Goal: Information Seeking & Learning: Learn about a topic

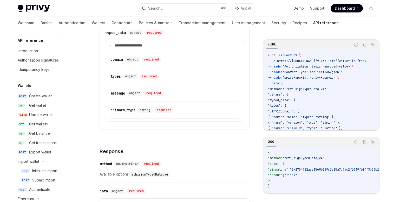
scroll to position [154, 0]
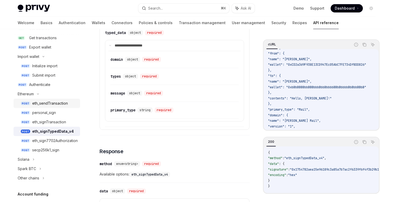
click at [50, 103] on div "eth_sendTransaction" at bounding box center [50, 103] width 36 height 6
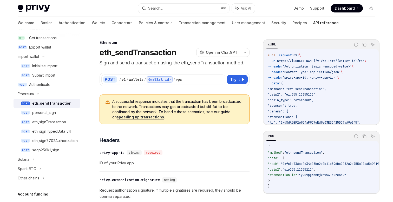
click at [134, 63] on p "Sign and send a transaction using the eth_sendTransaction method." at bounding box center [175, 62] width 150 height 7
click at [134, 72] on div "POST / v1 / wallets / {wallet_id} / rpc Try it cURL Report incorrect code Copy …" at bounding box center [175, 77] width 150 height 20
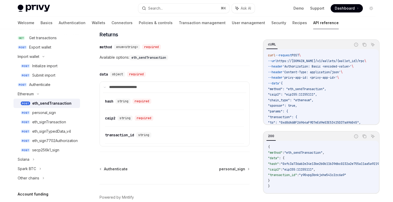
scroll to position [641, 0]
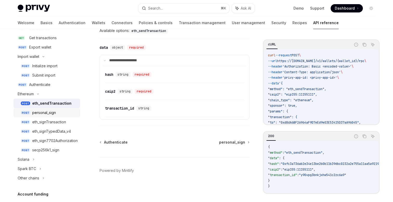
click at [41, 113] on div "personal_sign" at bounding box center [44, 113] width 24 height 6
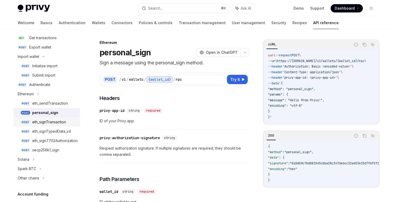
click at [64, 123] on div "eth_signTransaction" at bounding box center [49, 122] width 34 height 6
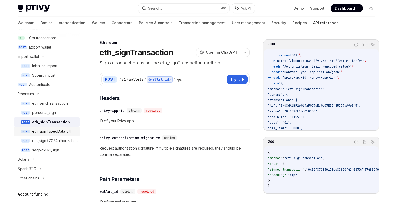
click at [70, 131] on div "eth_signTypedData_v4" at bounding box center [51, 132] width 39 height 6
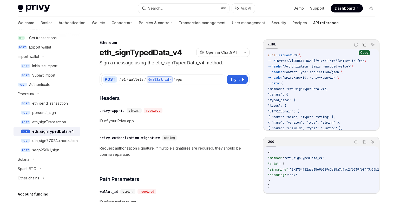
click at [365, 43] on icon "Copy the contents from the code block" at bounding box center [365, 45] width 4 height 4
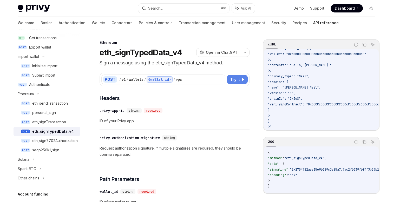
click at [236, 78] on span "Try it" at bounding box center [235, 80] width 10 height 6
type textarea "*"
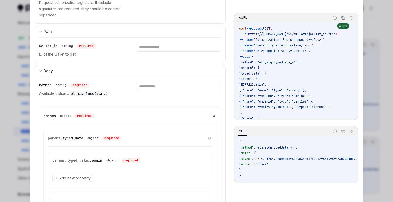
click at [342, 17] on icon "Copy the contents from the code block" at bounding box center [343, 17] width 3 height 2
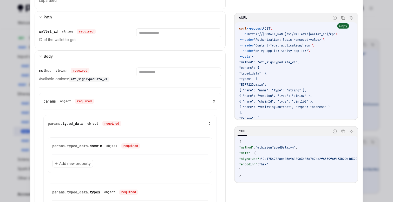
scroll to position [187, 0]
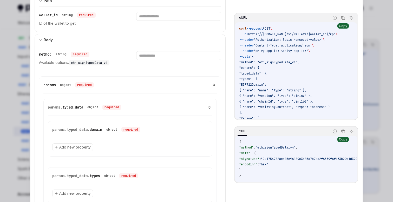
click at [342, 128] on button "Copy the contents from the code block" at bounding box center [343, 131] width 7 height 7
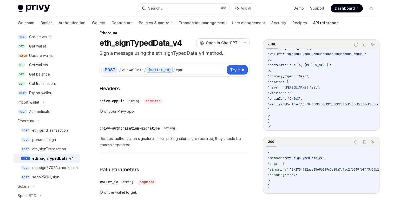
scroll to position [7, 0]
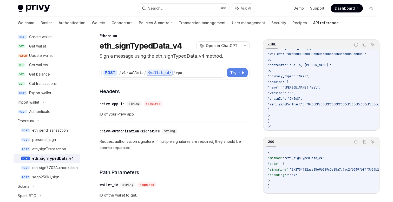
click at [232, 69] on button "Try it" at bounding box center [237, 72] width 21 height 9
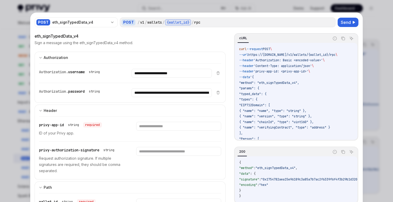
click at [97, 88] on div "**********" at bounding box center [125, 92] width 173 height 19
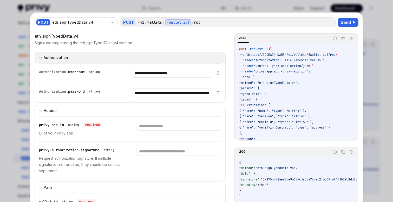
click at [44, 56] on div "Authorization" at bounding box center [56, 58] width 24 height 6
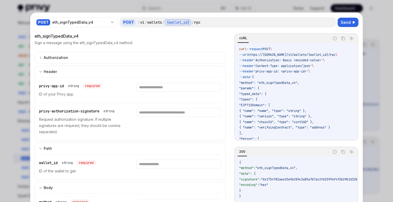
click at [373, 18] on div at bounding box center [196, 101] width 393 height 202
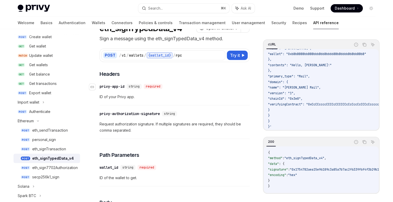
scroll to position [25, 0]
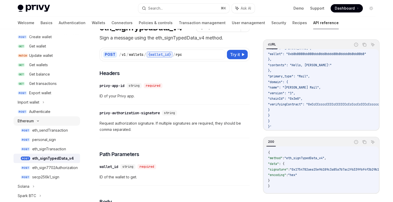
click at [20, 120] on div "Ethereum" at bounding box center [26, 121] width 16 height 6
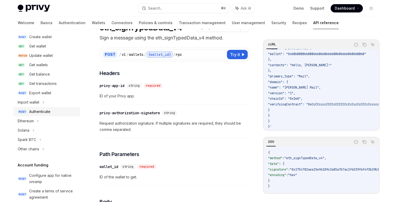
click at [42, 111] on div "Authenticate" at bounding box center [39, 112] width 21 height 6
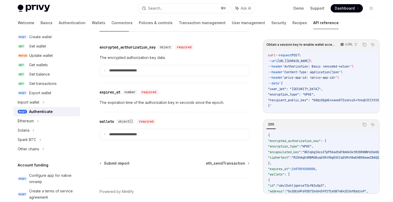
scroll to position [471, 0]
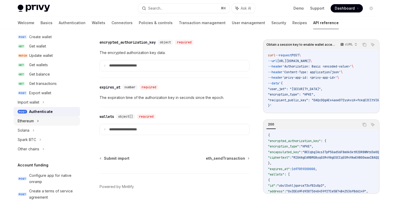
click at [38, 123] on icon at bounding box center [38, 121] width 2 height 6
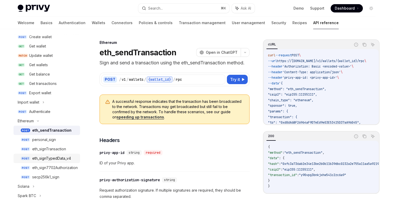
click at [55, 158] on div "eth_signTypedData_v4" at bounding box center [51, 159] width 39 height 6
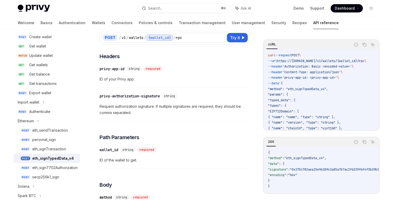
scroll to position [42, 0]
click at [47, 85] on div "Get transactions" at bounding box center [43, 84] width 28 height 6
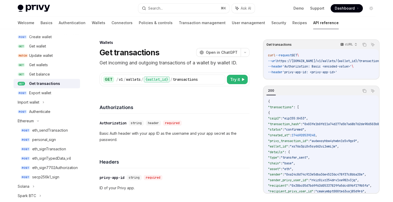
scroll to position [10, 0]
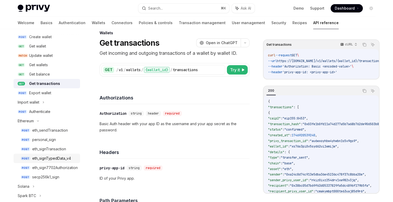
click at [50, 155] on link "POST eth_signTypedData_v4" at bounding box center [47, 158] width 67 height 9
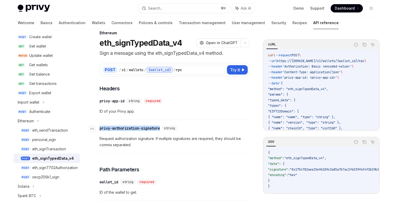
drag, startPoint x: 163, startPoint y: 128, endPoint x: 100, endPoint y: 131, distance: 63.6
click at [100, 131] on div "​ privy-authorization-signature string" at bounding box center [140, 128] width 80 height 5
copy div "privy-authorization-signature"
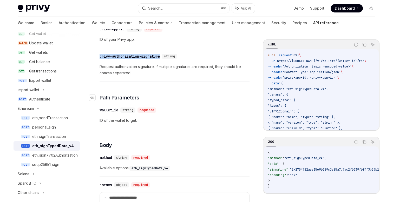
scroll to position [85, 0]
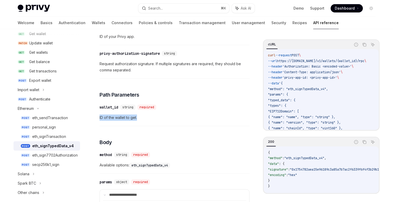
drag, startPoint x: 137, startPoint y: 118, endPoint x: 98, endPoint y: 119, distance: 39.3
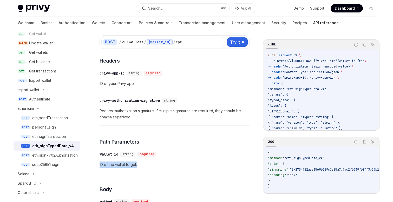
scroll to position [35, 0]
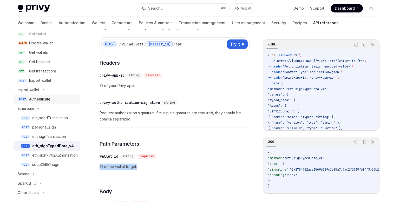
click at [48, 101] on div "Authenticate" at bounding box center [39, 99] width 21 height 6
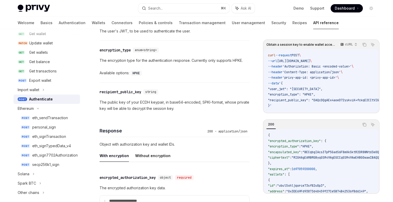
scroll to position [371, 0]
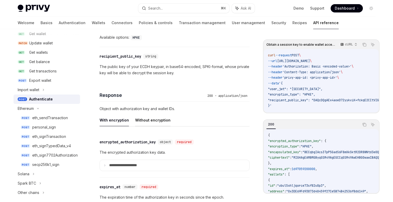
click at [161, 121] on button "Without encryption" at bounding box center [152, 120] width 35 height 12
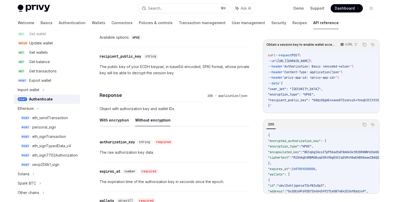
click at [125, 120] on button "With encryption" at bounding box center [114, 120] width 29 height 12
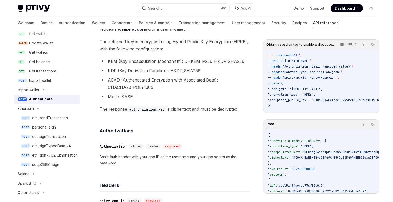
scroll to position [73, 0]
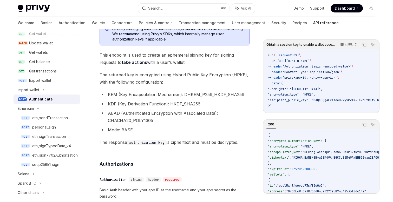
click at [51, 101] on div "Authenticate" at bounding box center [41, 99] width 24 height 6
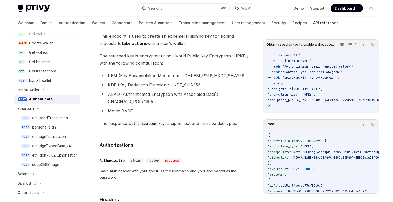
scroll to position [88, 0]
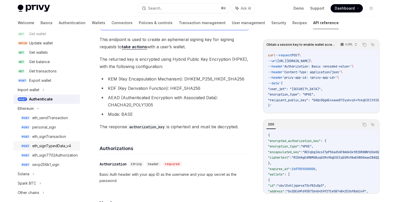
click at [55, 148] on div "eth_signTypedData_v4" at bounding box center [51, 146] width 39 height 6
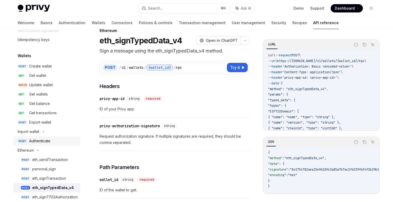
scroll to position [29, 0]
click at [46, 70] on div "Create wallet" at bounding box center [40, 67] width 23 height 6
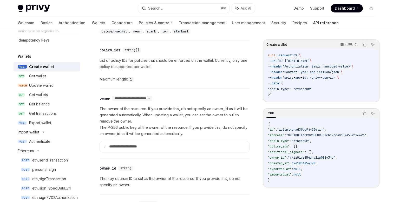
scroll to position [261, 0]
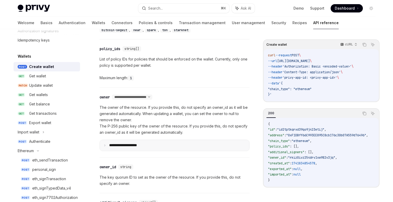
click at [109, 144] on p "**********" at bounding box center [127, 145] width 36 height 5
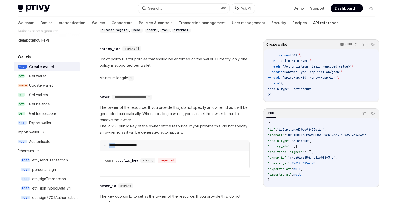
click at [109, 144] on p "**********" at bounding box center [126, 145] width 35 height 5
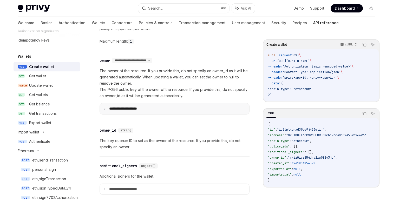
click at [109, 144] on p "The key quorum ID to set as the owner of the resource. If you provide this, do …" at bounding box center [175, 144] width 150 height 12
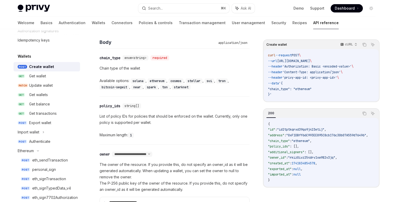
scroll to position [204, 0]
click at [51, 123] on div "Export wallet" at bounding box center [40, 123] width 22 height 6
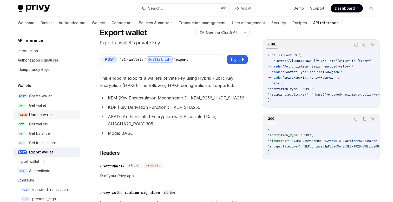
scroll to position [15, 0]
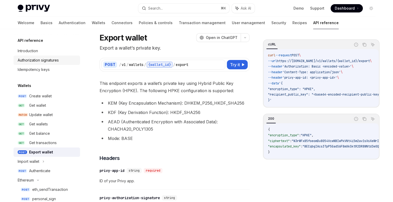
click at [45, 60] on div "Authorization signatures" at bounding box center [38, 60] width 41 height 6
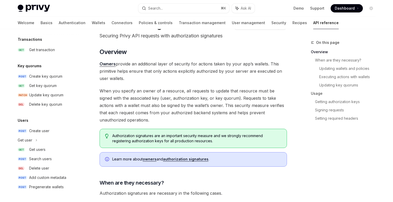
scroll to position [35, 0]
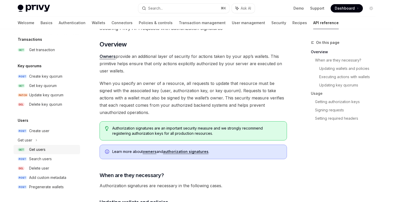
click at [37, 148] on div "Get users" at bounding box center [37, 150] width 16 height 6
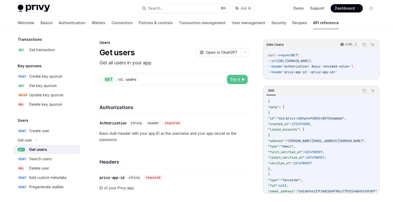
click at [233, 80] on span "Try it" at bounding box center [235, 80] width 10 height 6
type textarea "*"
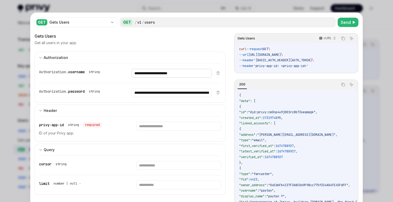
click at [171, 72] on input "**********" at bounding box center [172, 73] width 80 height 9
click at [149, 126] on input "text" at bounding box center [178, 126] width 85 height 9
paste input "**********"
type input "**********"
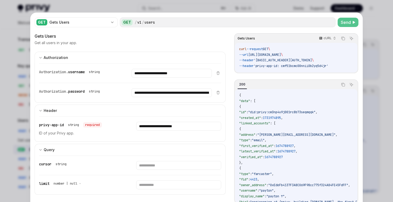
click at [347, 21] on span "Send" at bounding box center [346, 22] width 10 height 6
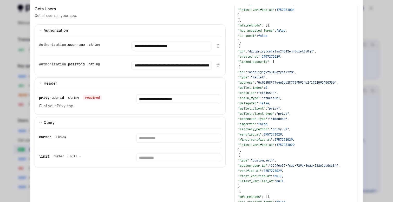
scroll to position [342, 0]
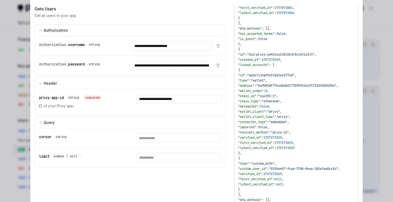
click at [288, 74] on span ""apdol1jhg9ts5l8qtyre772m"" at bounding box center [270, 75] width 47 height 4
click at [288, 87] on span ""0x95858F77e460dd2C77095914b1f1731093A50356"" at bounding box center [297, 86] width 80 height 4
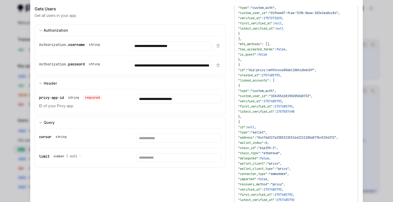
scroll to position [498, 0]
drag, startPoint x: 328, startPoint y: 69, endPoint x: 263, endPoint y: 71, distance: 64.6
click at [263, 71] on span ""did:privy:cmfdlnvuo006wl10bhi0kml0f"" at bounding box center [280, 71] width 67 height 4
copy span "did:privy:cmfdlnvuo006wl10bhi0kml0f"
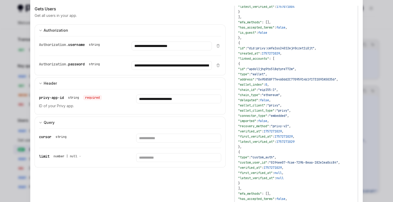
scroll to position [236, 0]
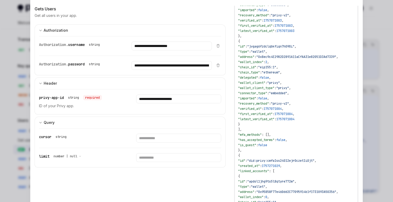
click at [383, 139] on div at bounding box center [196, 101] width 393 height 202
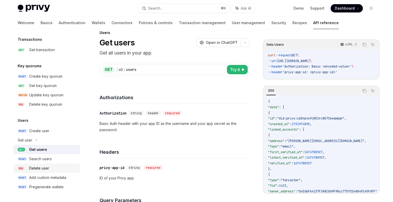
scroll to position [11, 0]
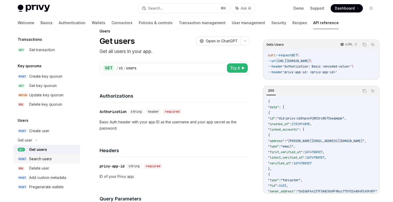
click at [47, 158] on div "Search users" at bounding box center [40, 159] width 23 height 6
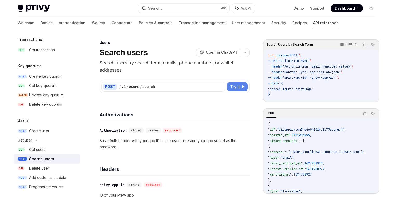
click at [239, 89] on span "Try it" at bounding box center [235, 87] width 10 height 6
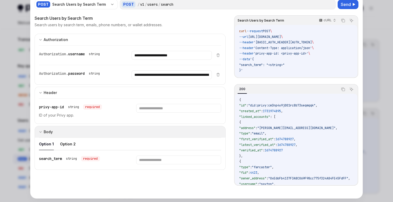
scroll to position [19, 0]
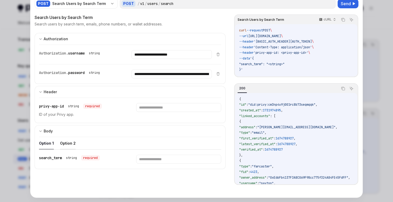
click at [65, 142] on button "Option 2" at bounding box center [68, 143] width 16 height 12
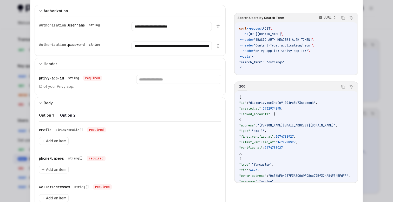
click at [52, 115] on button "Option 1" at bounding box center [46, 115] width 15 height 12
type textarea "*"
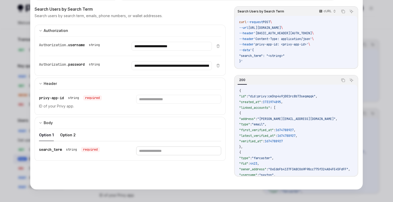
click at [150, 150] on input "text" at bounding box center [178, 151] width 85 height 9
paste input "**********"
type input "**********"
click at [175, 48] on input "**********" at bounding box center [172, 46] width 80 height 9
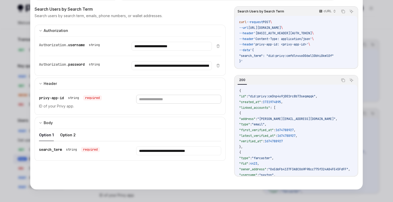
click at [162, 99] on input "text" at bounding box center [178, 99] width 85 height 9
paste input "**********"
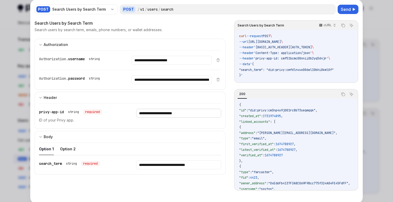
scroll to position [0, 0]
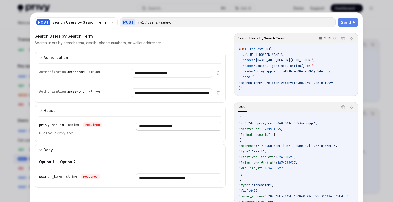
type input "**********"
click at [351, 21] on button "Send" at bounding box center [348, 22] width 21 height 9
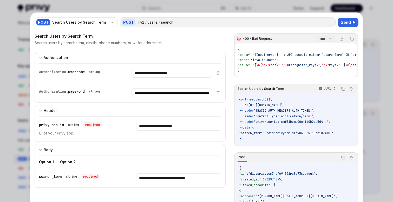
click at [371, 41] on div at bounding box center [196, 101] width 393 height 202
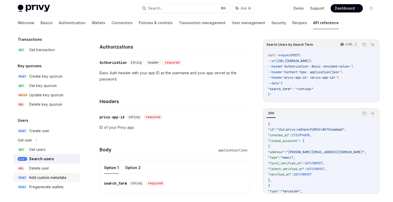
scroll to position [68, 0]
click at [36, 139] on icon at bounding box center [36, 140] width 2 height 6
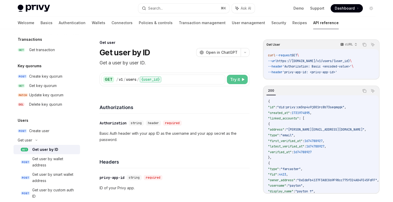
click at [234, 83] on button "Try it" at bounding box center [237, 79] width 21 height 9
type textarea "*"
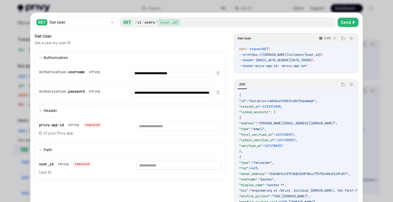
click at [147, 163] on input "text" at bounding box center [178, 165] width 85 height 9
paste input "**********"
type input "**********"
click at [160, 73] on input "**********" at bounding box center [172, 73] width 80 height 9
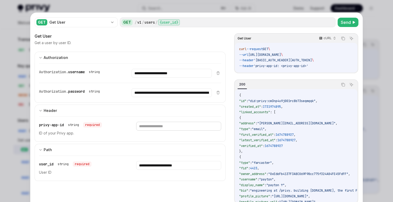
click at [150, 126] on input "text" at bounding box center [178, 126] width 85 height 9
paste input "**********"
type input "**********"
click at [342, 23] on span "Send" at bounding box center [346, 22] width 10 height 6
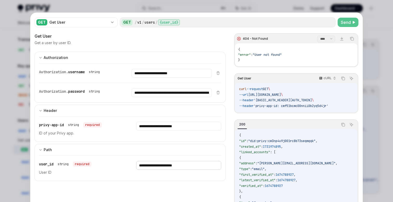
click at [170, 167] on input "**********" at bounding box center [178, 165] width 85 height 9
paste input "**********"
click at [349, 23] on span "Send" at bounding box center [346, 22] width 10 height 6
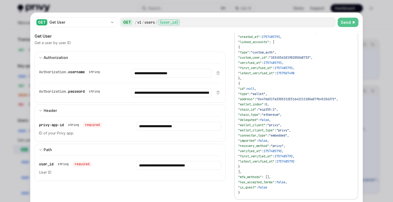
scroll to position [24, 0]
drag, startPoint x: 211, startPoint y: 166, endPoint x: 156, endPoint y: 168, distance: 54.7
click at [156, 168] on input "**********" at bounding box center [178, 165] width 85 height 9
paste input "text"
type input "**********"
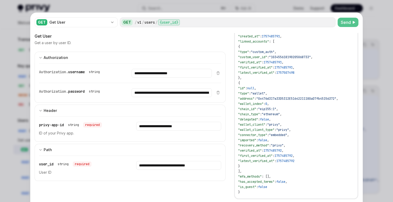
click at [351, 21] on span "Send" at bounding box center [346, 22] width 10 height 6
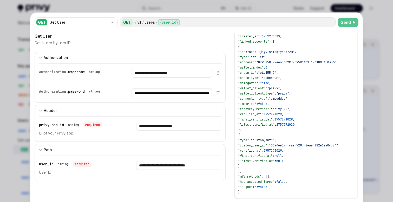
click at [370, 73] on div at bounding box center [196, 101] width 393 height 202
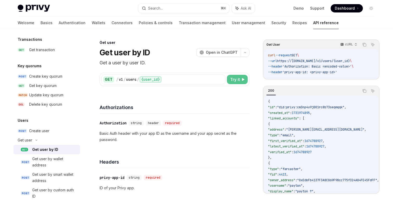
click at [231, 84] on button "Try it" at bounding box center [237, 79] width 21 height 9
type textarea "*"
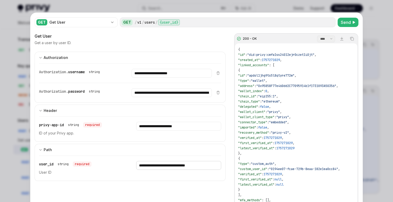
drag, startPoint x: 202, startPoint y: 165, endPoint x: 133, endPoint y: 167, distance: 68.7
click at [133, 167] on div "**********" at bounding box center [130, 168] width 182 height 25
paste input "text"
click at [345, 19] on span "Send" at bounding box center [346, 22] width 10 height 6
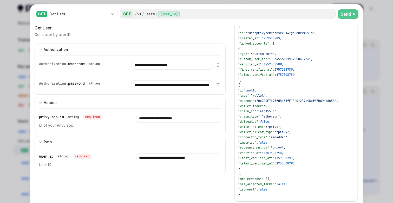
scroll to position [14, 0]
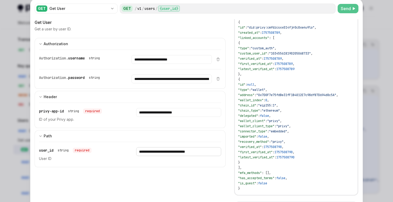
drag, startPoint x: 206, startPoint y: 152, endPoint x: 128, endPoint y: 152, distance: 78.1
click at [128, 152] on div "**********" at bounding box center [130, 154] width 182 height 25
paste input "text"
type input "**********"
click at [345, 11] on span "Send" at bounding box center [346, 8] width 10 height 6
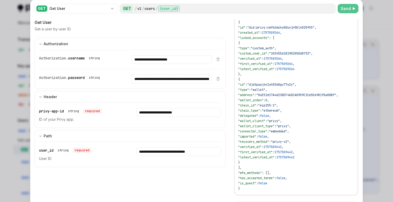
type textarea "*"
drag, startPoint x: 207, startPoint y: 152, endPoint x: 156, endPoint y: 152, distance: 51.0
click at [156, 152] on input "**********" at bounding box center [178, 152] width 85 height 9
paste input "text"
type input "**********"
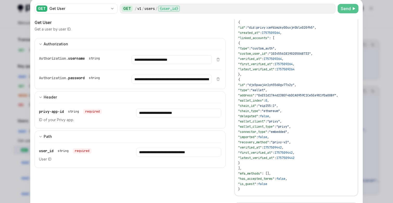
click at [174, 143] on div "**********" at bounding box center [130, 154] width 182 height 25
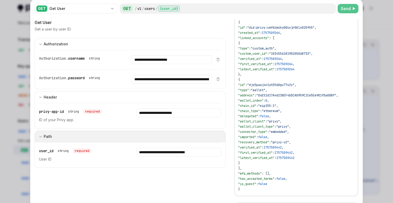
click at [175, 138] on button "Path" at bounding box center [130, 136] width 191 height 12
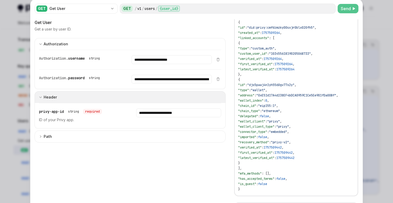
click at [171, 100] on button "Header" at bounding box center [130, 97] width 191 height 12
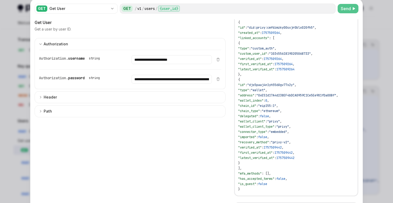
click at [351, 9] on span "Send" at bounding box center [346, 8] width 10 height 6
click at [347, 7] on span "Send" at bounding box center [346, 8] width 10 height 6
click at [380, 26] on div at bounding box center [196, 101] width 393 height 203
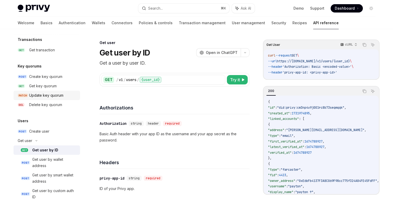
type textarea "*"
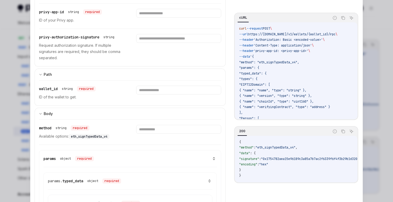
scroll to position [112, 0]
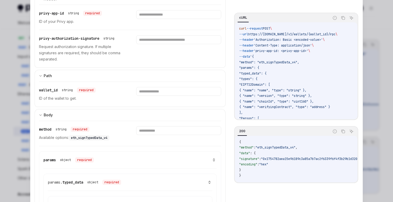
click at [370, 29] on div at bounding box center [196, 101] width 393 height 202
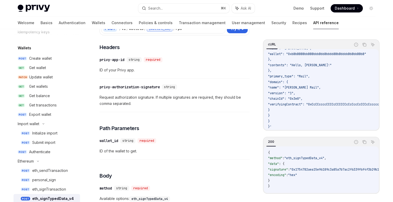
scroll to position [37, 0]
click at [47, 70] on div "Get wallet" at bounding box center [53, 68] width 48 height 6
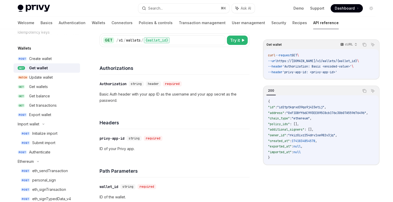
scroll to position [73, 0]
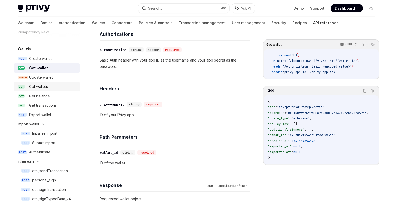
click at [43, 88] on div "Get wallets" at bounding box center [38, 87] width 19 height 6
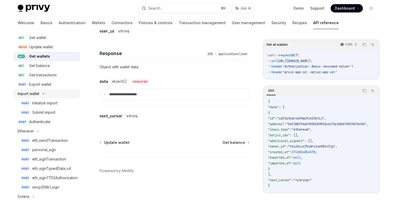
scroll to position [73, 0]
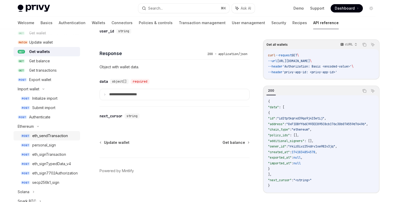
click at [51, 138] on div "eth_sendTransaction" at bounding box center [50, 136] width 36 height 6
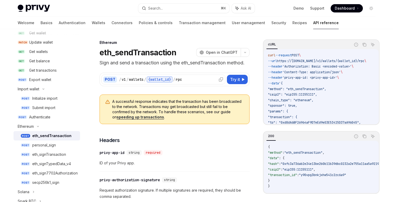
click at [163, 80] on div "{wallet_id}" at bounding box center [160, 80] width 26 height 6
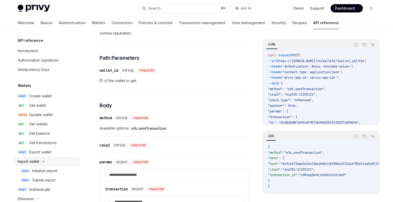
scroll to position [159, 0]
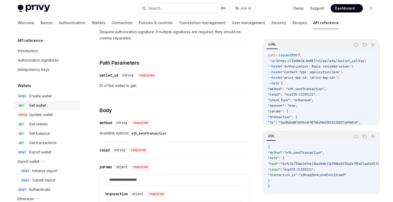
click at [44, 104] on div "Get wallet" at bounding box center [37, 106] width 17 height 6
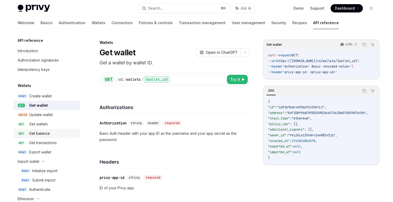
scroll to position [5, 0]
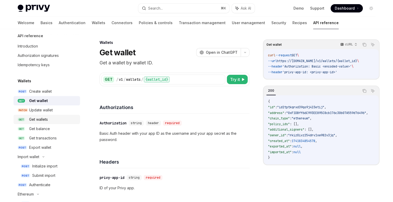
click at [46, 119] on div "Get wallets" at bounding box center [38, 120] width 19 height 6
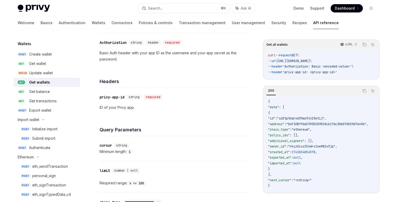
scroll to position [43, 0]
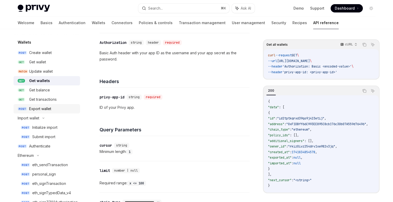
click at [51, 111] on div "Export wallet" at bounding box center [40, 109] width 22 height 6
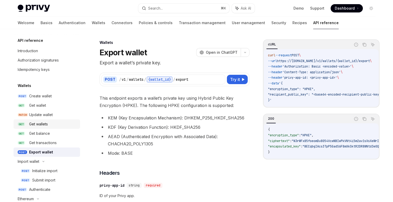
click at [45, 125] on div "Get wallets" at bounding box center [38, 124] width 19 height 6
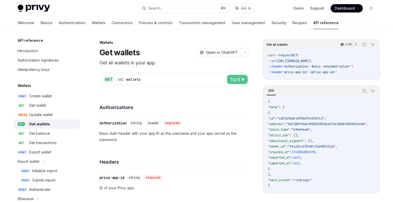
click at [239, 80] on span "Try it" at bounding box center [235, 80] width 10 height 6
type textarea "*"
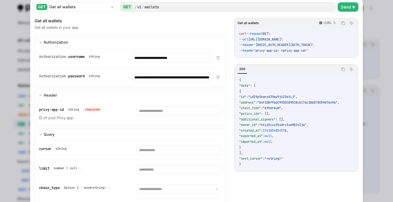
scroll to position [16, 0]
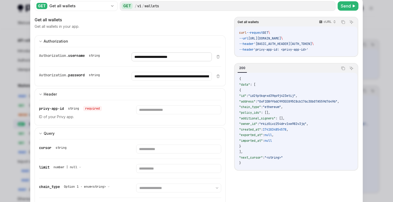
click at [166, 58] on input "**********" at bounding box center [172, 57] width 80 height 9
click at [156, 110] on input "text" at bounding box center [178, 110] width 85 height 9
paste input "**********"
type input "**********"
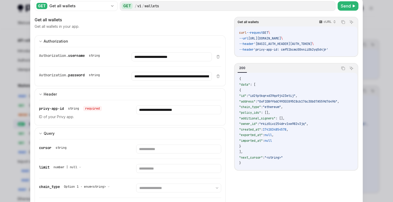
click at [132, 116] on div "**********" at bounding box center [130, 112] width 182 height 25
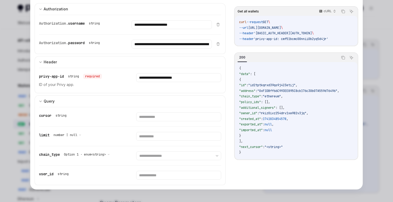
scroll to position [11, 0]
click at [150, 176] on input "text" at bounding box center [178, 175] width 85 height 9
paste input "**********"
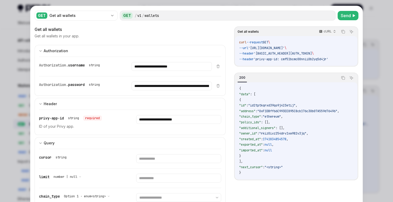
scroll to position [3, 0]
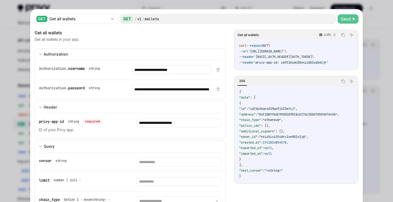
click at [344, 17] on span "Send" at bounding box center [346, 19] width 10 height 6
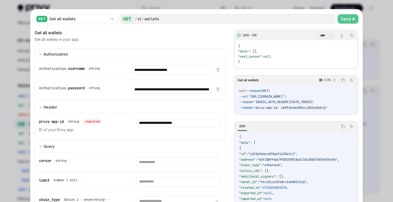
scroll to position [0, 0]
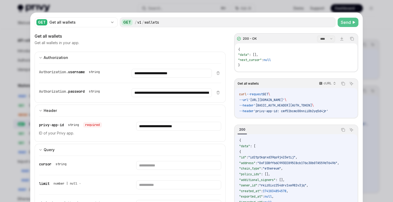
click at [354, 18] on button "Send" at bounding box center [348, 22] width 21 height 9
click at [267, 62] on div "{ "data" : [], "next_cursor" : null }" at bounding box center [296, 57] width 123 height 28
click at [345, 24] on span "Send" at bounding box center [346, 22] width 10 height 6
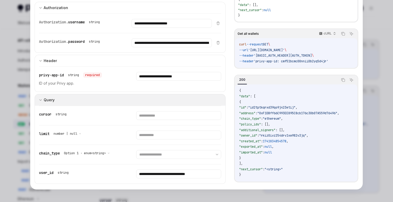
scroll to position [41, 0]
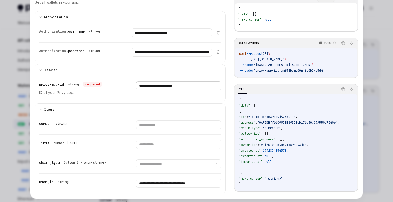
click at [151, 86] on input "**********" at bounding box center [178, 85] width 85 height 9
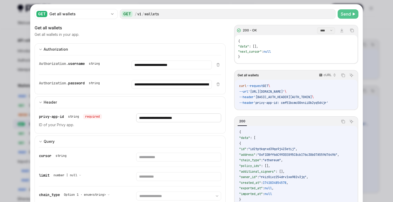
scroll to position [0, 0]
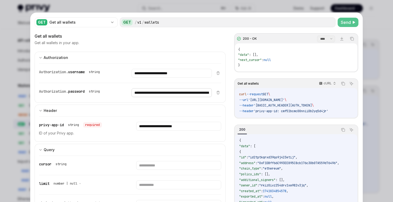
click at [145, 92] on input "**********" at bounding box center [172, 92] width 80 height 9
click at [119, 88] on div "**********" at bounding box center [125, 92] width 173 height 19
click at [199, 39] on div "Get all wallets" at bounding box center [130, 36] width 191 height 6
click at [170, 75] on input "**********" at bounding box center [172, 73] width 80 height 9
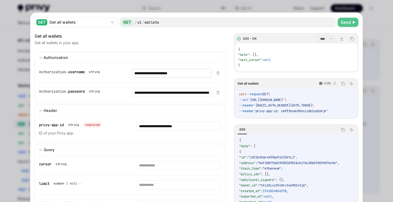
click at [170, 75] on input "**********" at bounding box center [172, 73] width 80 height 9
click at [165, 92] on input "**********" at bounding box center [172, 92] width 80 height 9
click at [109, 87] on div "**********" at bounding box center [125, 92] width 173 height 19
click at [347, 20] on span "Send" at bounding box center [346, 22] width 10 height 6
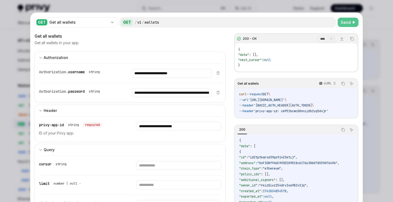
click at [217, 44] on div "Get all wallets in your app." at bounding box center [130, 42] width 191 height 5
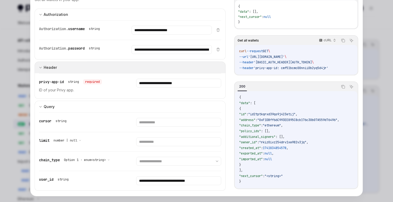
scroll to position [50, 0]
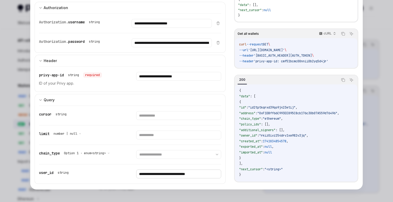
drag, startPoint x: 155, startPoint y: 175, endPoint x: 129, endPoint y: 175, distance: 26.0
click at [129, 175] on div "**********" at bounding box center [130, 174] width 182 height 19
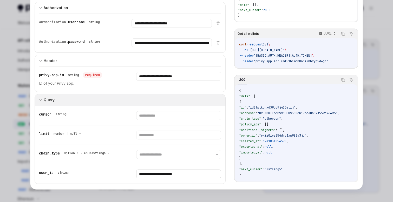
scroll to position [0, 0]
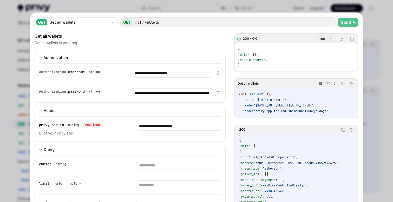
type input "**********"
click at [351, 27] on button "Send" at bounding box center [348, 22] width 21 height 9
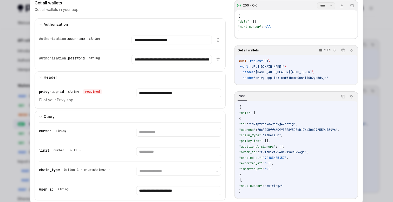
scroll to position [50, 0]
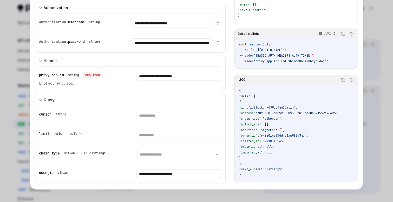
click at [177, 175] on input "**********" at bounding box center [178, 174] width 85 height 9
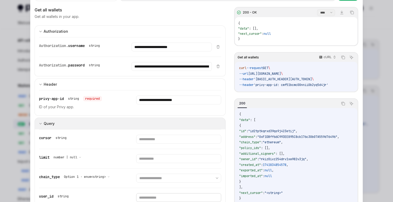
scroll to position [0, 0]
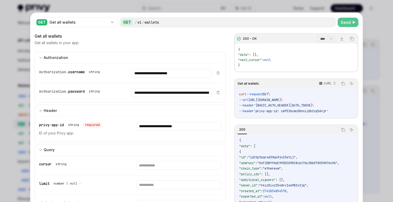
click at [348, 20] on span "Send" at bounding box center [346, 22] width 10 height 6
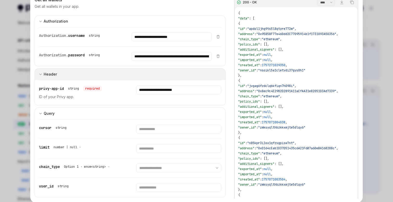
scroll to position [50, 0]
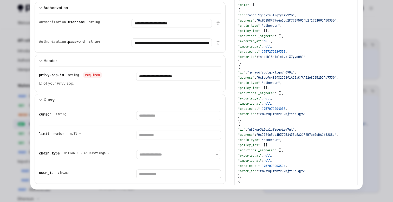
click at [152, 176] on input "text" at bounding box center [178, 174] width 85 height 9
paste input "**********"
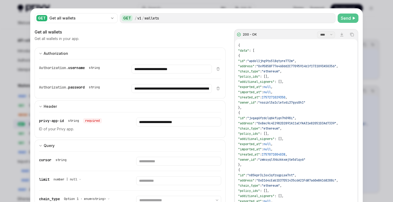
scroll to position [0, 0]
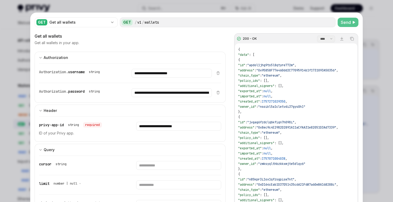
type input "**********"
click at [349, 21] on span "Send" at bounding box center [346, 22] width 10 height 6
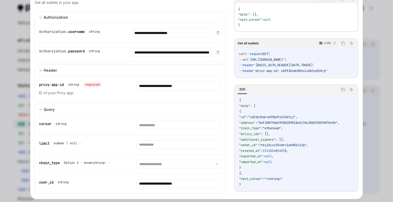
scroll to position [50, 0]
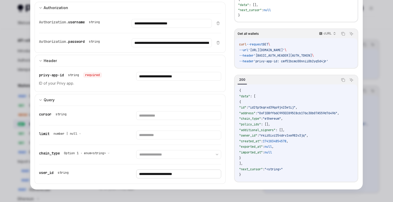
click at [168, 176] on input "**********" at bounding box center [178, 174] width 85 height 9
click at [185, 157] on select "**********" at bounding box center [178, 154] width 85 height 9
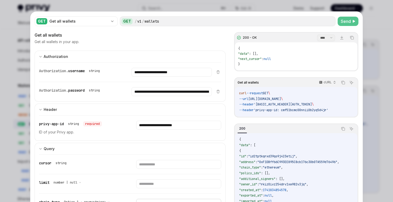
scroll to position [0, 0]
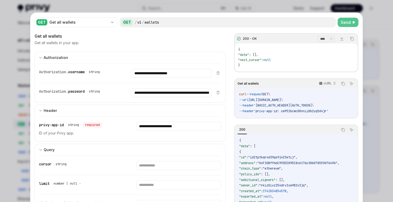
click at [348, 25] on span "Send" at bounding box center [346, 22] width 10 height 6
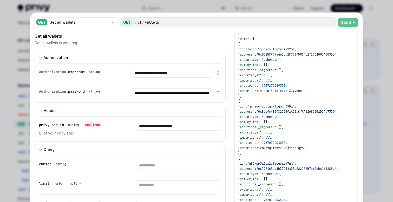
scroll to position [16, 0]
click at [283, 90] on span ""nsoikl5a1cletvdi37gys0h1"" at bounding box center [281, 91] width 47 height 4
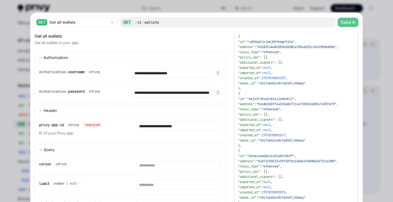
scroll to position [382, 0]
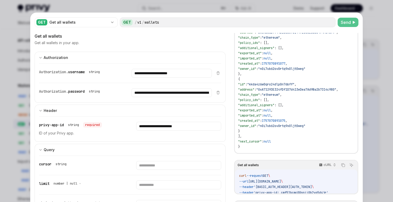
click at [370, 74] on div at bounding box center [196, 101] width 393 height 202
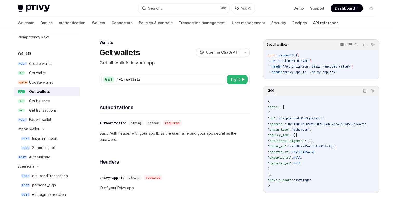
scroll to position [23, 0]
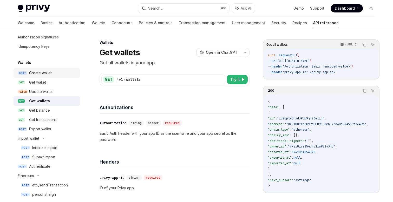
click at [35, 70] on div "Create wallet" at bounding box center [40, 73] width 23 height 6
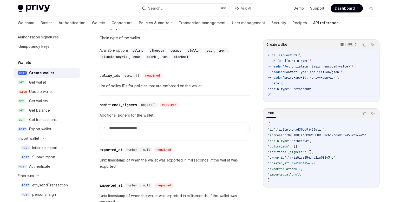
scroll to position [680, 0]
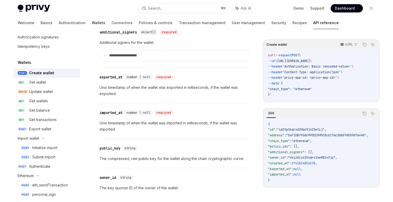
click at [92, 27] on link "Wallets" at bounding box center [99, 23] width 14 height 12
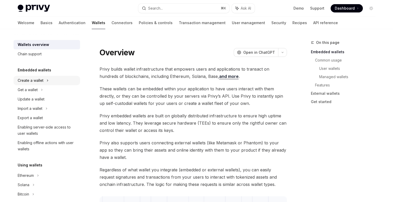
click at [33, 82] on div "Create a wallet" at bounding box center [31, 81] width 26 height 6
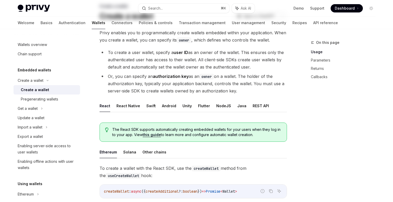
scroll to position [39, 0]
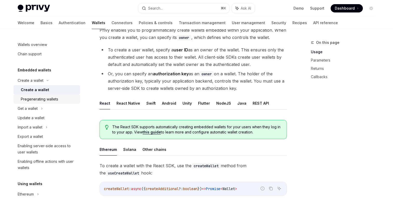
click at [50, 99] on div "Pregenerating wallets" at bounding box center [39, 99] width 37 height 6
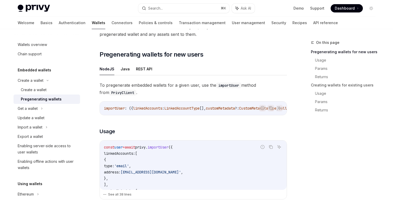
scroll to position [77, 0]
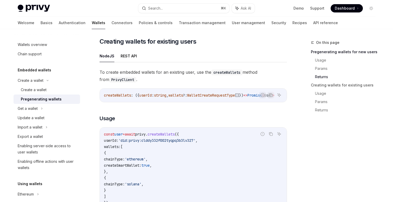
scroll to position [595, 0]
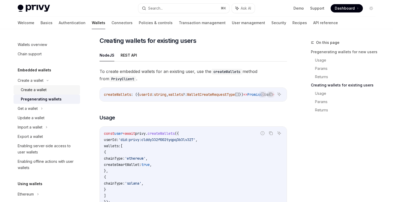
click at [45, 89] on div "Create a wallet" at bounding box center [34, 90] width 26 height 6
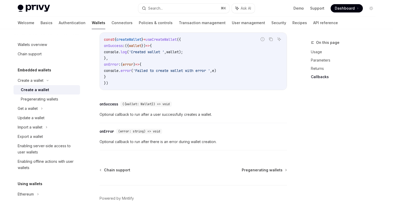
scroll to position [420, 0]
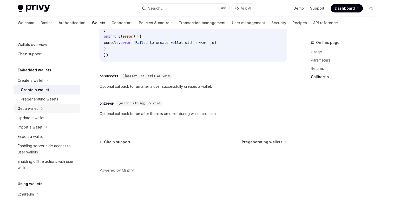
click at [41, 110] on icon at bounding box center [42, 109] width 2 height 6
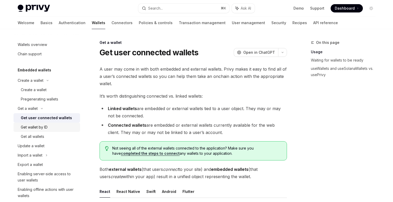
click at [53, 125] on div "Get wallet by ID" at bounding box center [49, 127] width 56 height 6
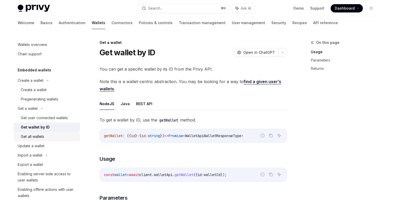
click at [45, 138] on div "Get all wallets" at bounding box center [49, 137] width 56 height 6
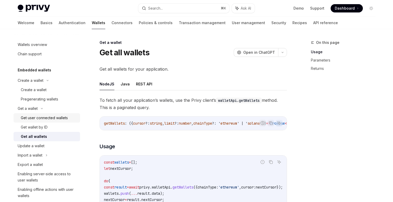
click at [44, 117] on div "Get user connected wallets" at bounding box center [44, 118] width 47 height 6
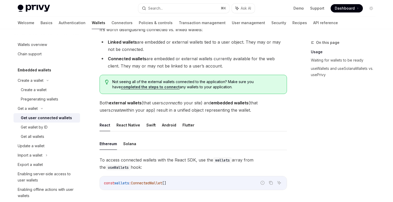
scroll to position [65, 0]
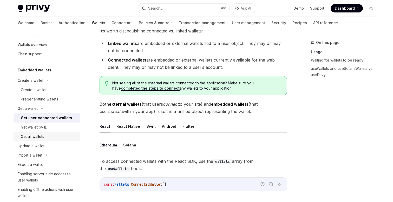
click at [40, 135] on div "Get all wallets" at bounding box center [32, 137] width 23 height 6
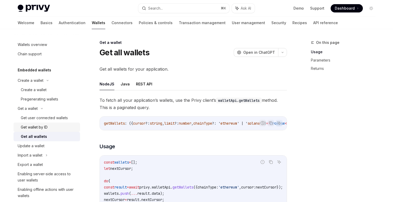
click at [52, 129] on div "Get wallet by ID" at bounding box center [49, 127] width 56 height 6
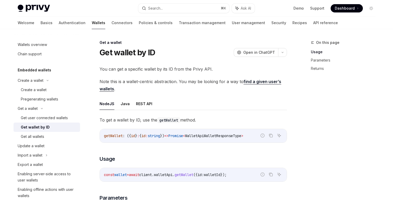
click at [251, 81] on link "find a given user’s wallets" at bounding box center [191, 85] width 182 height 13
type textarea "*"
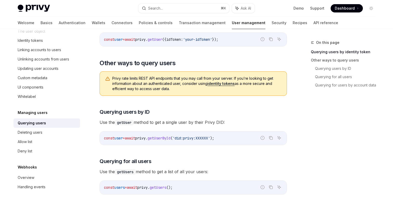
scroll to position [129, 0]
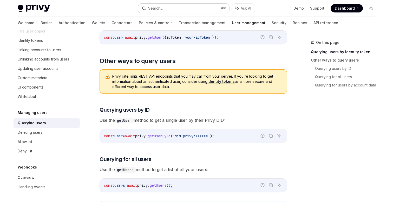
click at [167, 7] on button "Search... ⌘ K" at bounding box center [183, 8] width 91 height 9
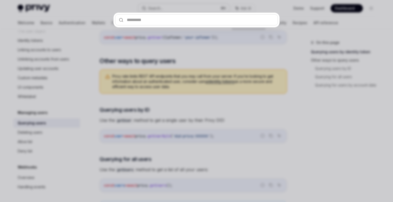
type input "**********"
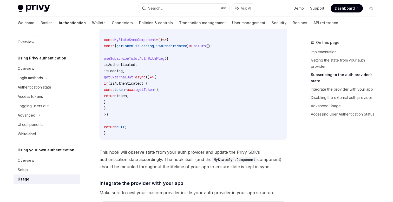
scroll to position [240, 0]
click at [142, 84] on span "isAuthenticated" at bounding box center [125, 83] width 31 height 5
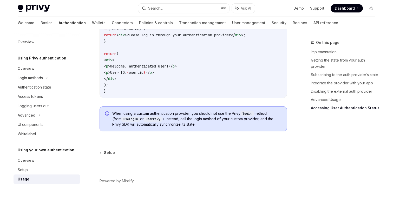
scroll to position [1125, 0]
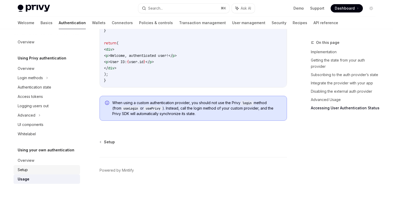
click at [25, 168] on div "Setup" at bounding box center [23, 170] width 10 height 6
type textarea "*"
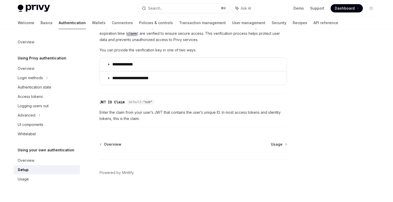
scroll to position [282, 0]
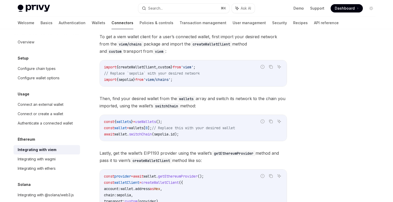
scroll to position [52, 0]
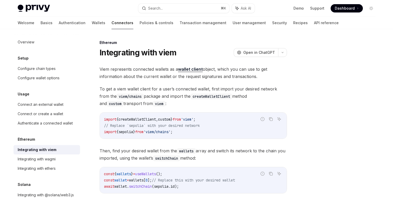
scroll to position [117, 0]
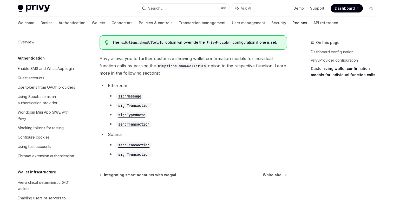
scroll to position [203, 0]
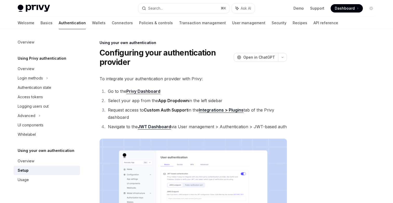
scroll to position [282, 0]
